Goal: Information Seeking & Learning: Learn about a topic

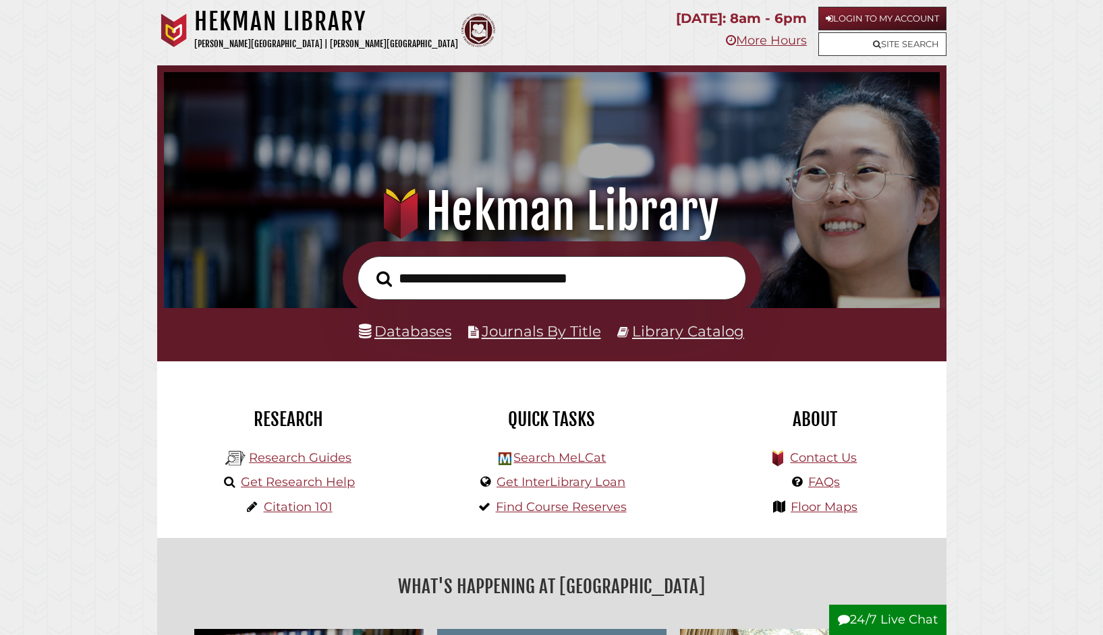
scroll to position [256, 769]
click at [400, 283] on input "text" at bounding box center [551, 278] width 388 height 44
type input "*"
click at [410, 342] on li "Databases" at bounding box center [405, 332] width 92 height 26
click at [411, 332] on link "Databases" at bounding box center [405, 331] width 92 height 18
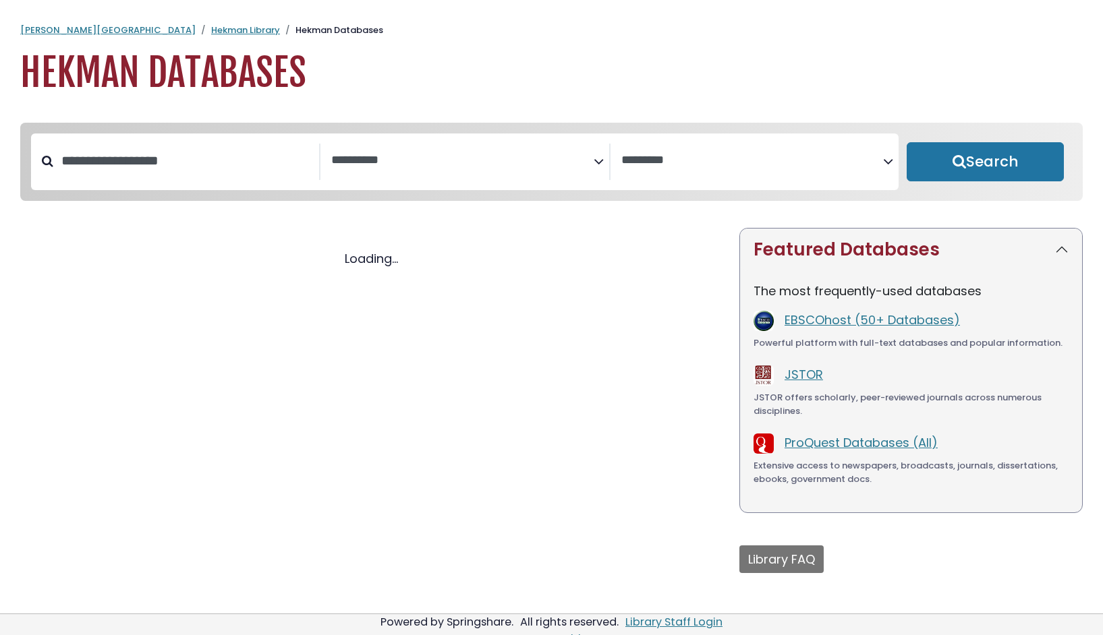
select select "Database Subject Filter"
select select "Database Vendors Filter"
select select "Database Subject Filter"
select select "Database Vendors Filter"
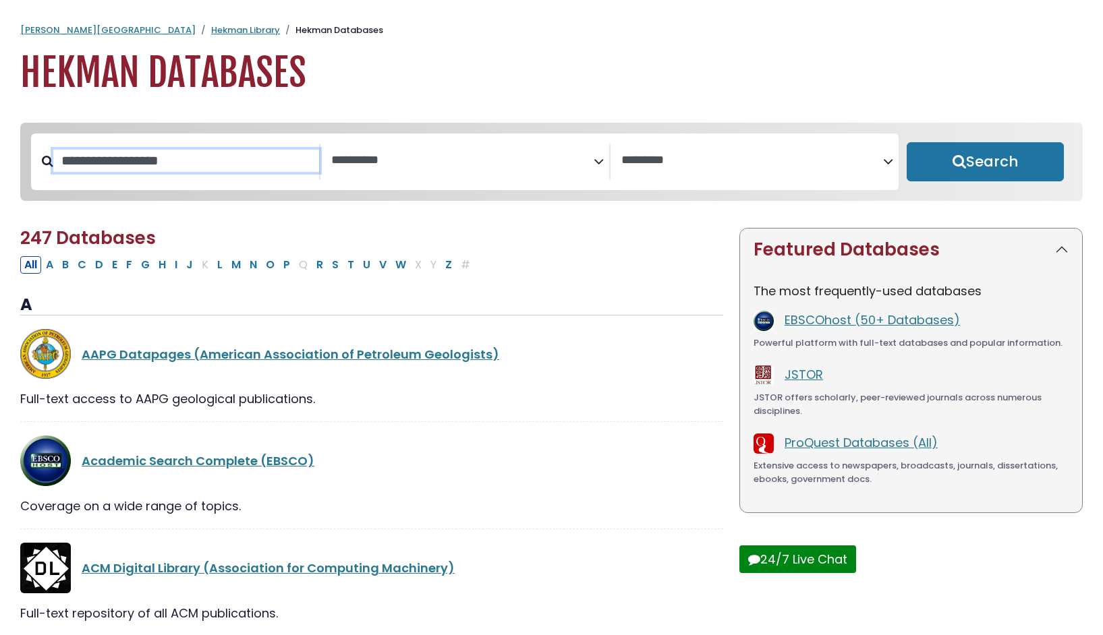
click at [108, 168] on input "Search database by title or keyword" at bounding box center [186, 161] width 266 height 22
type input "*"
click at [832, 447] on link "ProQuest Databases (All)" at bounding box center [860, 442] width 153 height 17
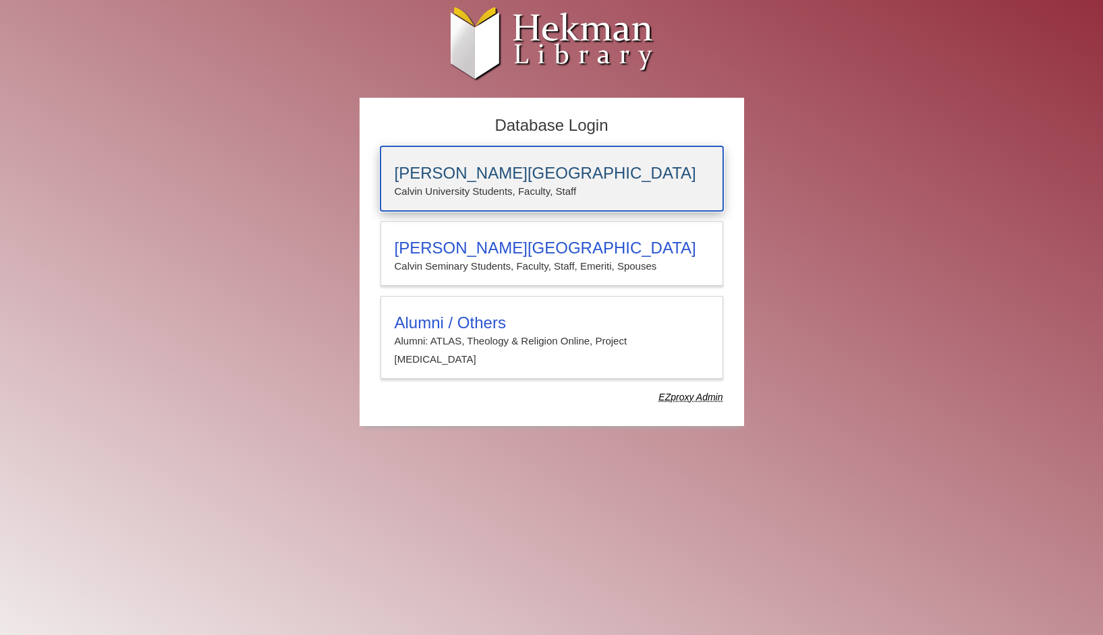
click at [500, 159] on div "Calvin University Calvin University Students, Faculty, Staff" at bounding box center [551, 178] width 343 height 65
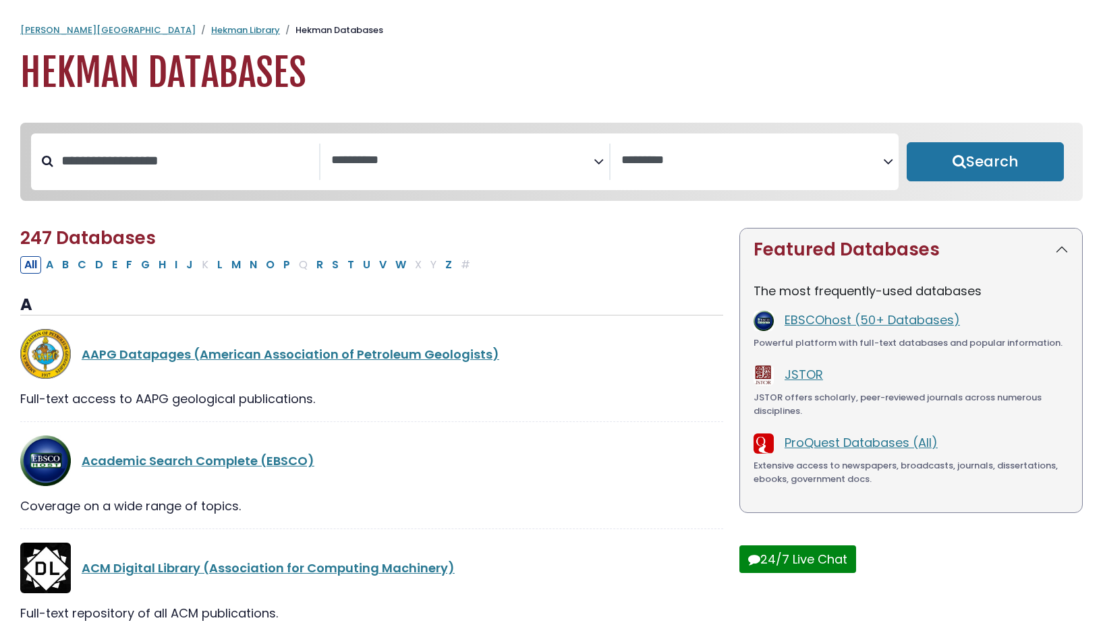
select select "Database Subject Filter"
select select "Database Vendors Filter"
click at [113, 164] on input "Search database by title or keyword" at bounding box center [186, 161] width 266 height 22
type input "*****"
click at [906, 142] on button "Search" at bounding box center [984, 161] width 157 height 39
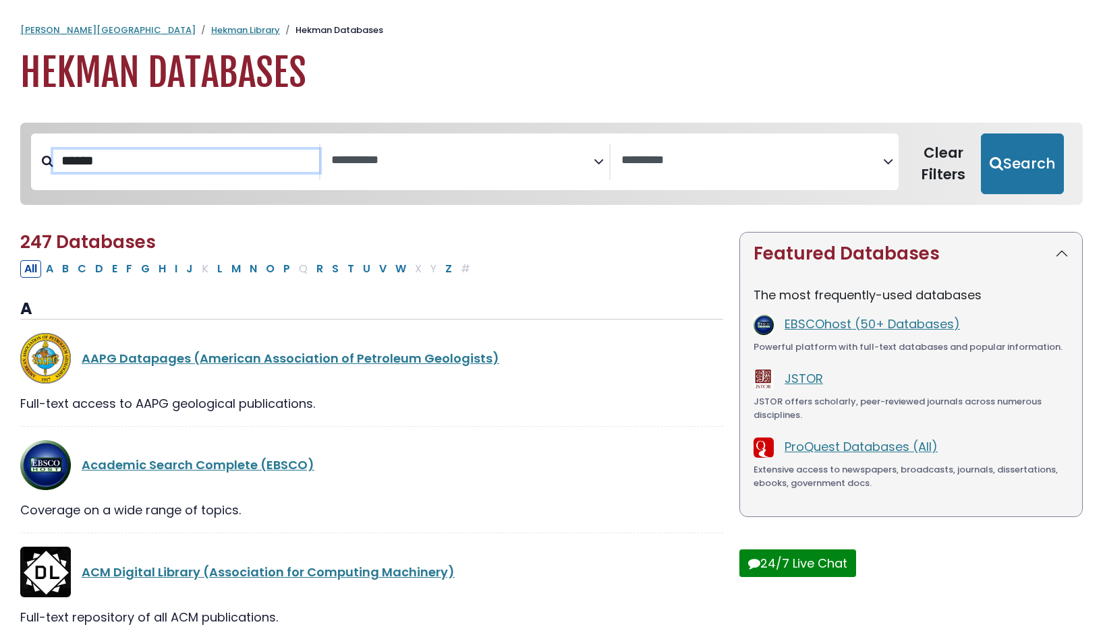
select select "Database Subject Filter"
select select "Database Vendors Filter"
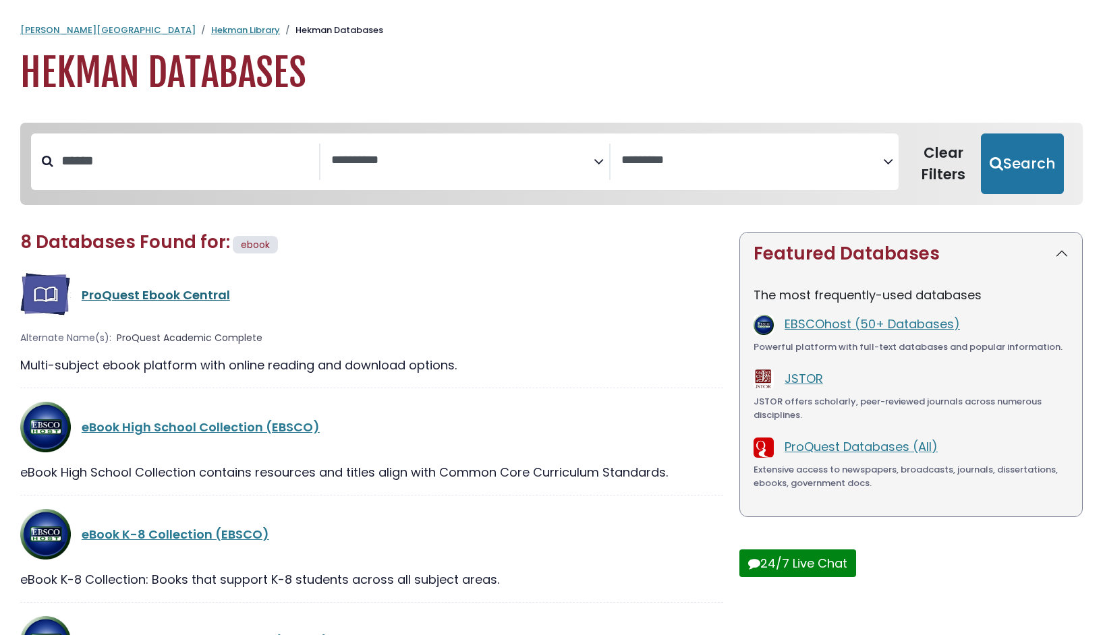
click at [127, 298] on link "ProQuest Ebook Central" at bounding box center [156, 295] width 148 height 17
